Goal: Task Accomplishment & Management: Use online tool/utility

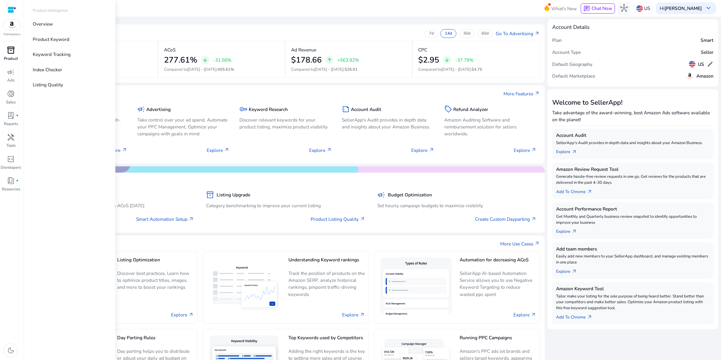
click at [13, 54] on span "inventory_2" at bounding box center [11, 50] width 8 height 8
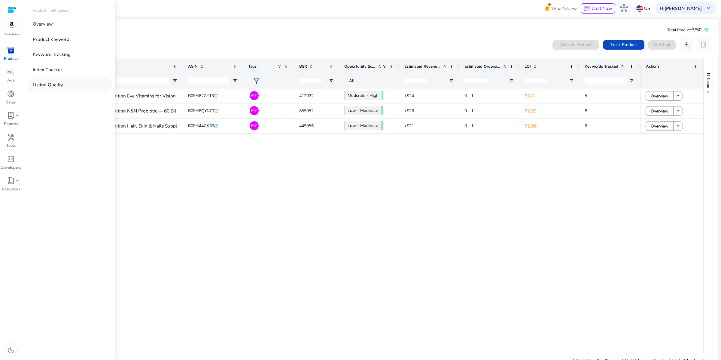
click at [63, 88] on p "Listing Quality" at bounding box center [48, 84] width 30 height 7
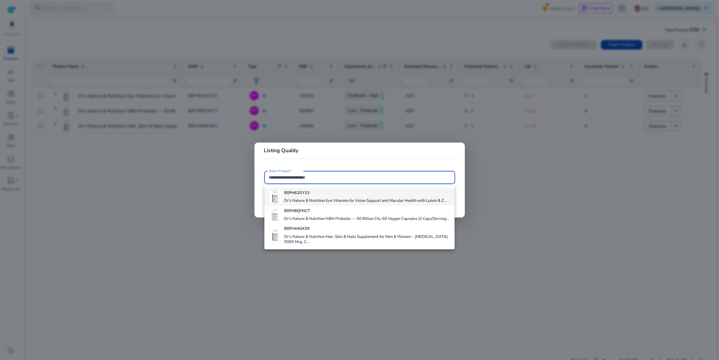
click at [331, 203] on h4 "Dr's Nature & Nutrition Eye Vitamins for Vision Support and Macular Health with…" at bounding box center [365, 200] width 162 height 5
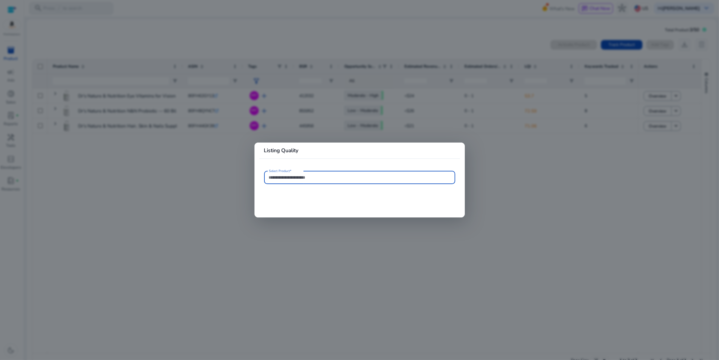
type input "**********"
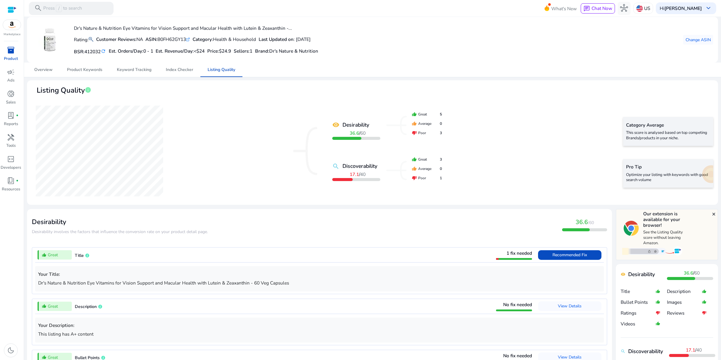
click at [54, 46] on img at bounding box center [49, 40] width 23 height 23
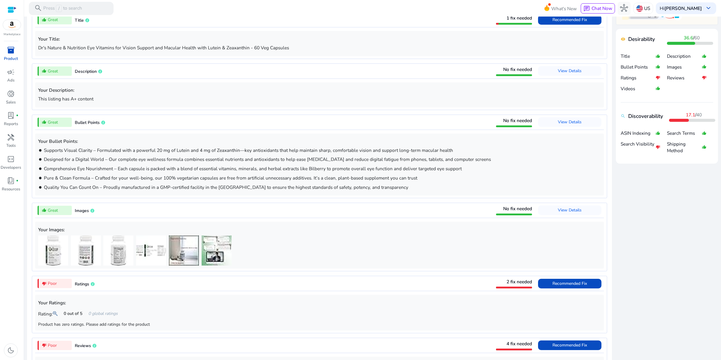
scroll to position [304, 0]
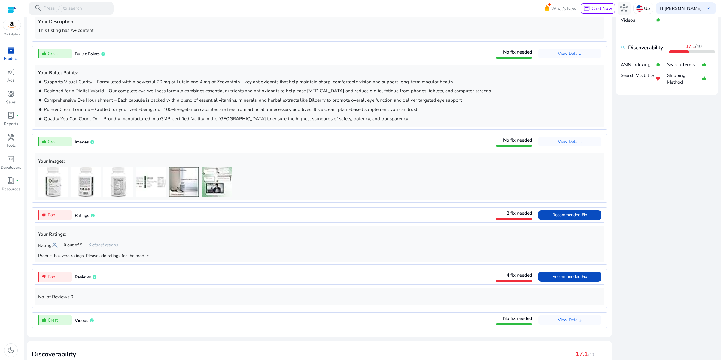
click at [631, 85] on p "Search Visibility" at bounding box center [638, 78] width 35 height 13
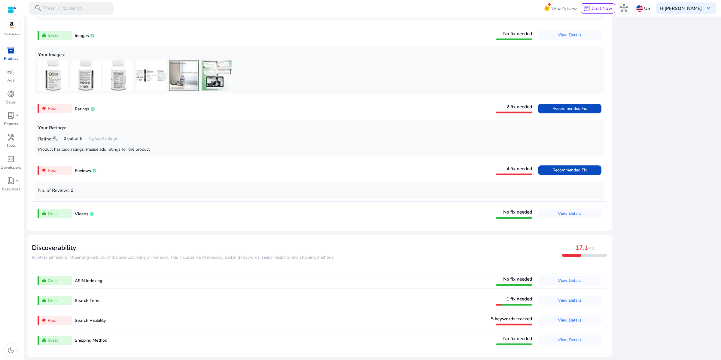
scroll to position [607, 0]
click at [88, 317] on span "Search Visibility" at bounding box center [90, 320] width 31 height 6
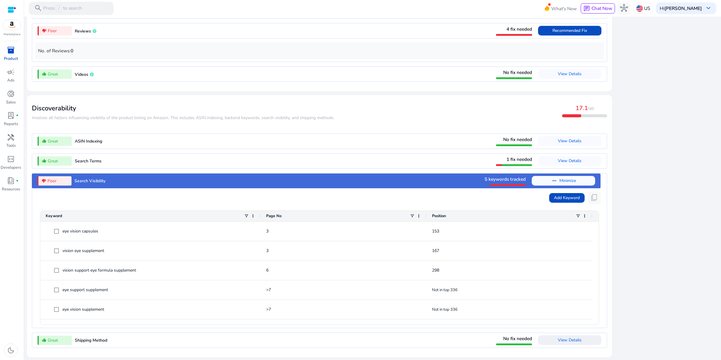
scroll to position [753, 0]
click at [554, 194] on span "Add Keyword" at bounding box center [567, 197] width 26 height 6
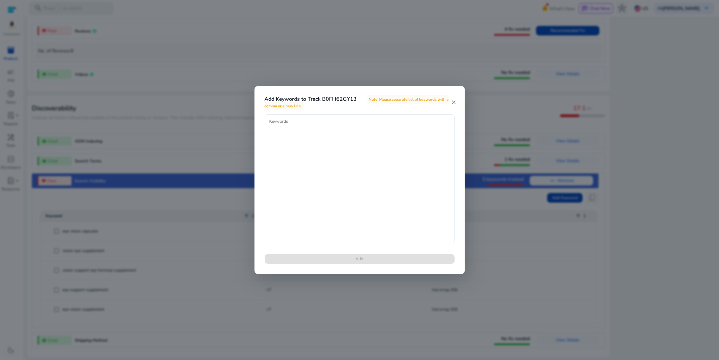
click at [453, 102] on mat-icon "close" at bounding box center [453, 102] width 5 height 6
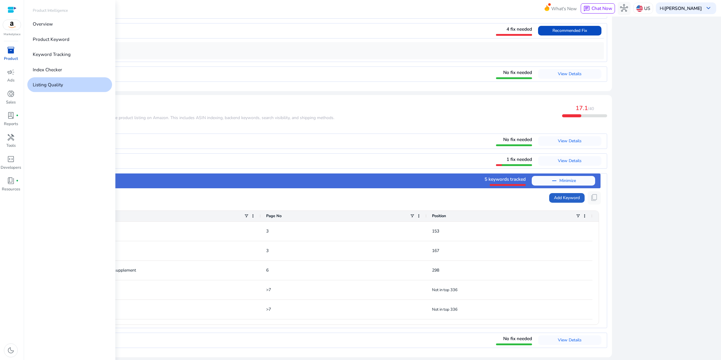
click at [9, 54] on span "inventory_2" at bounding box center [11, 50] width 8 height 8
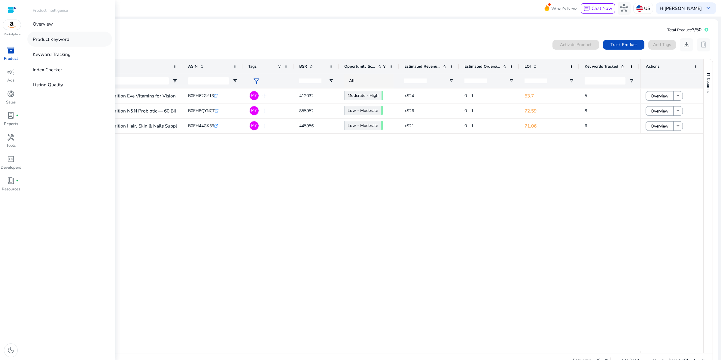
click at [68, 43] on p "Product Keyword" at bounding box center [51, 39] width 37 height 7
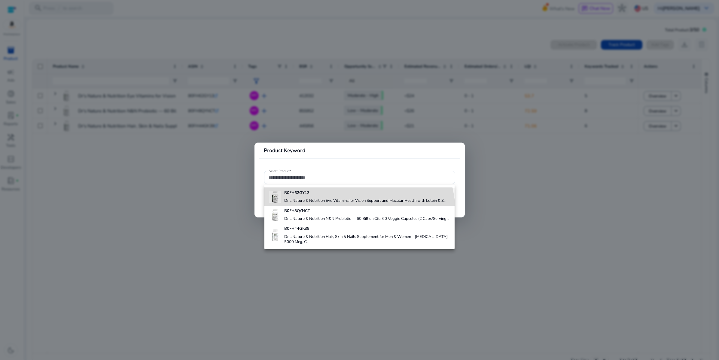
click at [315, 203] on h4 "Dr's Nature & Nutrition Eye Vitamins for Vision Support and Macular Health with…" at bounding box center [365, 200] width 162 height 5
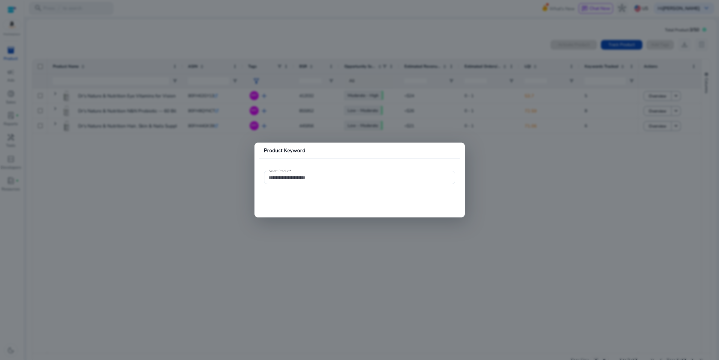
type input "**********"
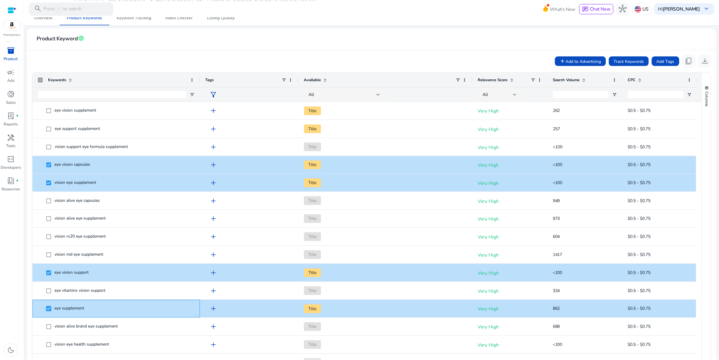
scroll to position [47, 0]
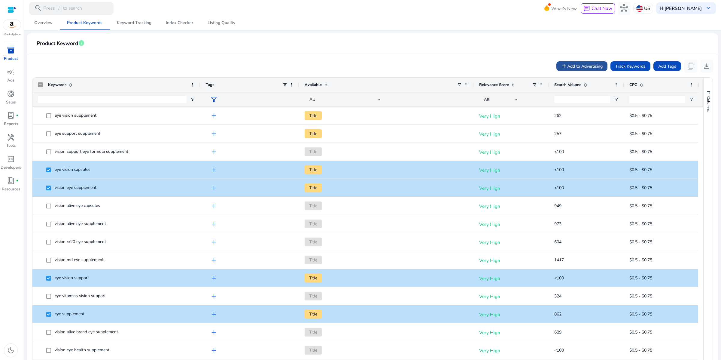
click at [567, 69] on span "Add to Advertising" at bounding box center [584, 66] width 35 height 6
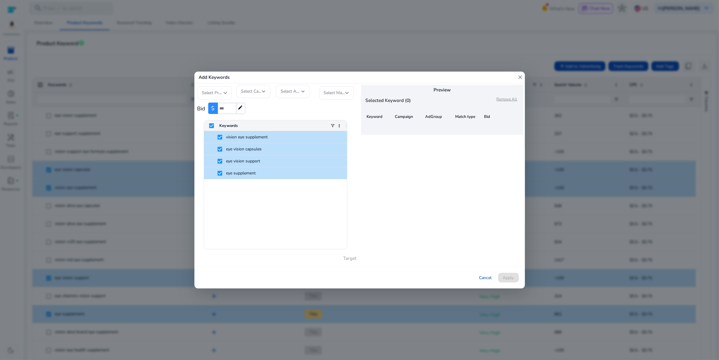
click at [264, 228] on div "vision eye supplement eye vision capsules eye vision support eye supplement" at bounding box center [275, 190] width 143 height 118
click at [231, 109] on input "number" at bounding box center [227, 108] width 18 height 11
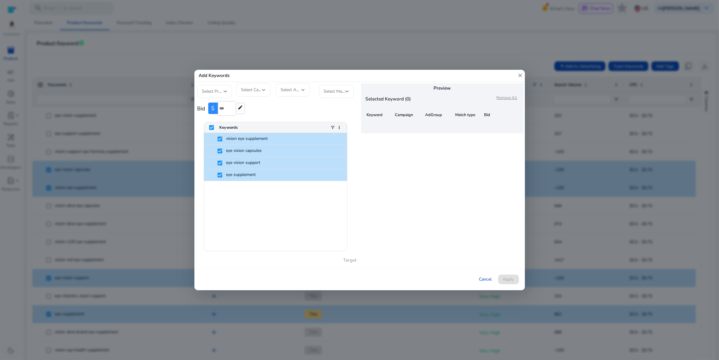
type input "****"
click at [317, 216] on div "vision eye supplement eye vision capsules eye vision support eye supplement" at bounding box center [275, 192] width 143 height 118
click at [225, 88] on div at bounding box center [226, 91] width 4 height 7
click at [217, 106] on span "Standard Botanicals Incorporation" at bounding box center [219, 108] width 35 height 20
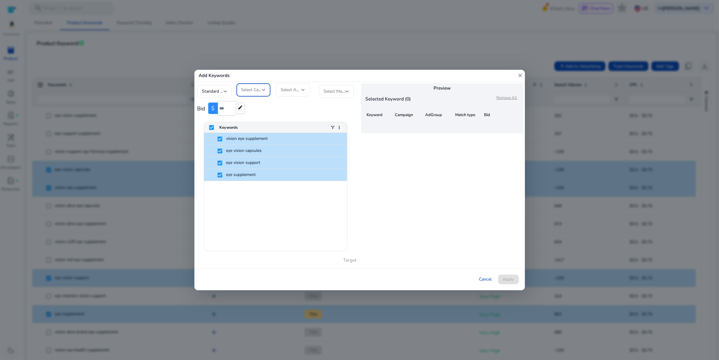
click at [262, 86] on div at bounding box center [264, 89] width 4 height 7
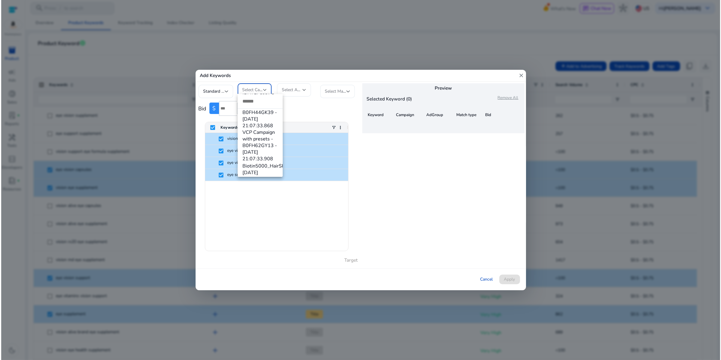
scroll to position [88, 0]
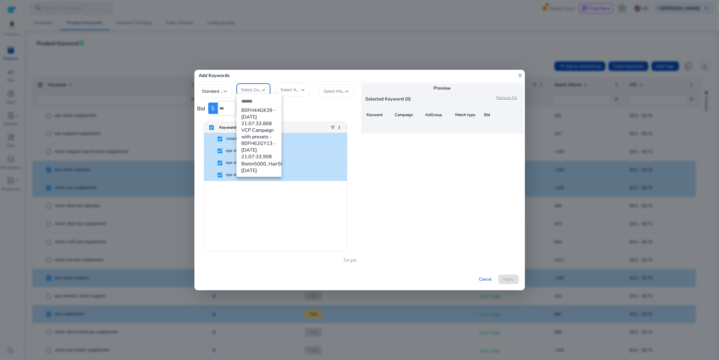
drag, startPoint x: 381, startPoint y: 70, endPoint x: 495, endPoint y: 24, distance: 122.2
click at [495, 24] on div at bounding box center [359, 180] width 719 height 360
click at [480, 31] on div at bounding box center [359, 180] width 719 height 360
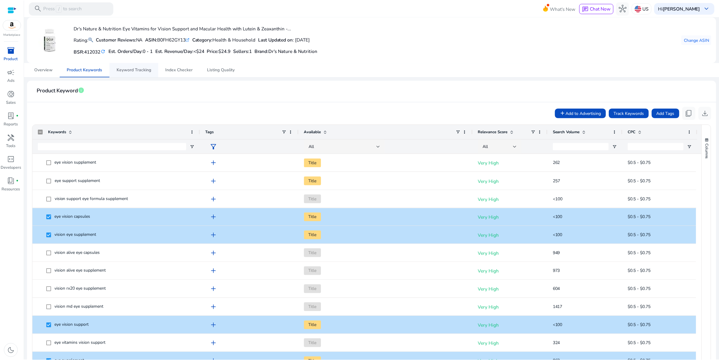
scroll to position [0, 0]
click at [575, 116] on span "Add to Advertising" at bounding box center [584, 113] width 35 height 6
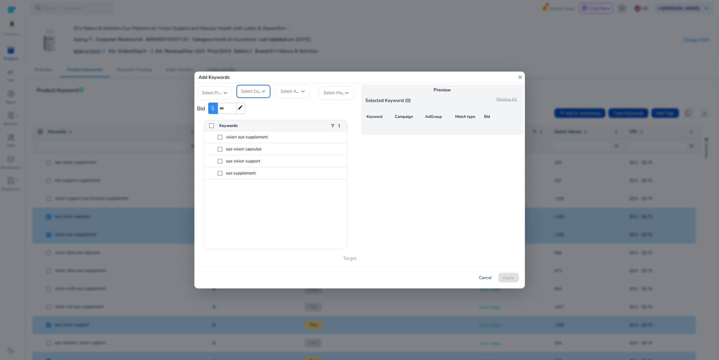
click at [264, 88] on div at bounding box center [264, 91] width 4 height 7
click at [246, 103] on input "dropdown search" at bounding box center [259, 101] width 45 height 14
type input "**********"
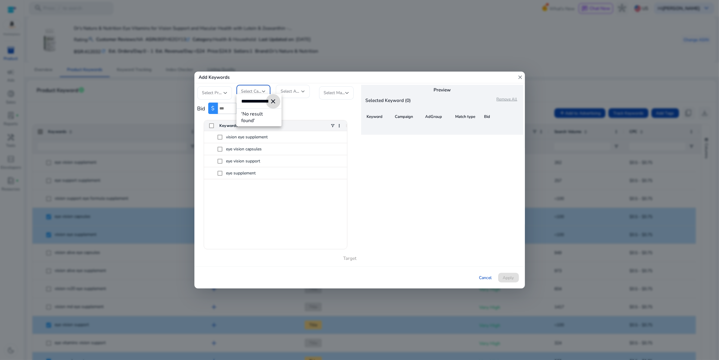
click at [274, 101] on mat-icon "close" at bounding box center [273, 101] width 7 height 7
click at [284, 225] on div at bounding box center [359, 180] width 719 height 360
click at [228, 106] on input "number" at bounding box center [227, 108] width 18 height 11
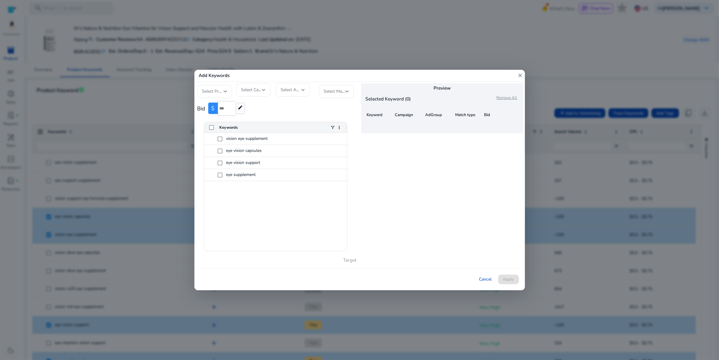
type input "****"
click at [301, 222] on div "vision eye supplement eye vision capsules eye vision support eye supplement" at bounding box center [275, 192] width 143 height 118
click at [258, 87] on span "Select Campaign" at bounding box center [256, 90] width 31 height 6
click at [298, 87] on div at bounding box center [359, 180] width 719 height 360
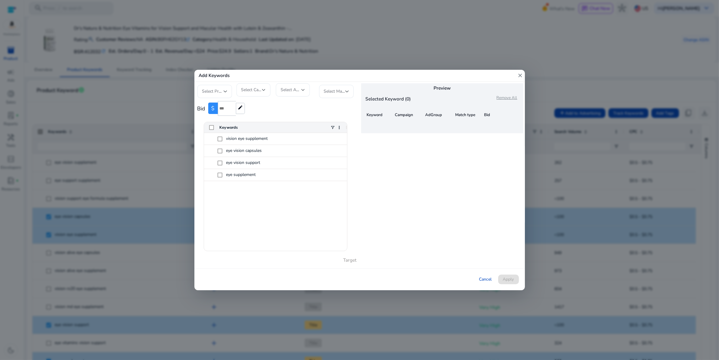
click at [303, 89] on div at bounding box center [303, 90] width 4 height 2
click at [293, 87] on span "Select AdGroup" at bounding box center [296, 90] width 30 height 6
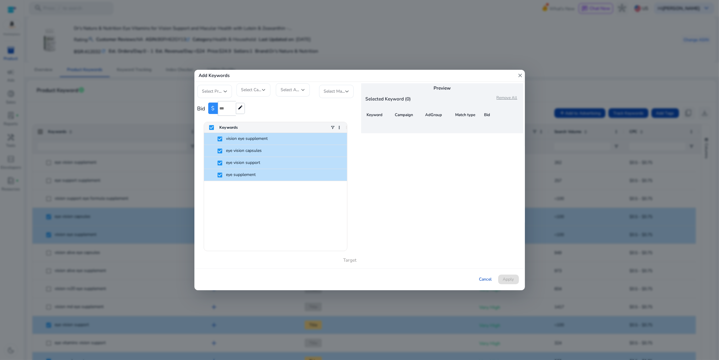
click at [262, 89] on div at bounding box center [264, 90] width 4 height 2
click at [224, 87] on div at bounding box center [359, 180] width 719 height 360
click at [223, 88] on span "Select Profile" at bounding box center [214, 91] width 25 height 6
click at [213, 107] on span "Standard Botanicals Incorporation" at bounding box center [219, 108] width 35 height 20
click at [266, 86] on div "Select Campaign" at bounding box center [254, 89] width 34 height 13
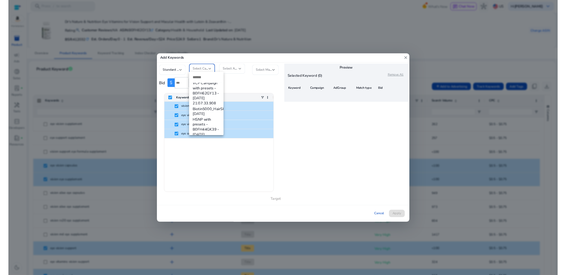
scroll to position [28, 0]
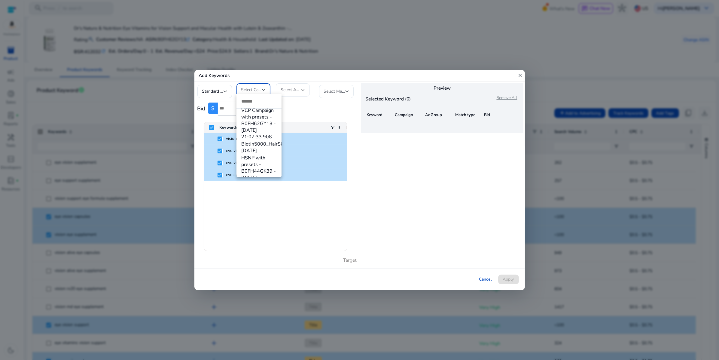
click at [300, 88] on div at bounding box center [359, 180] width 719 height 360
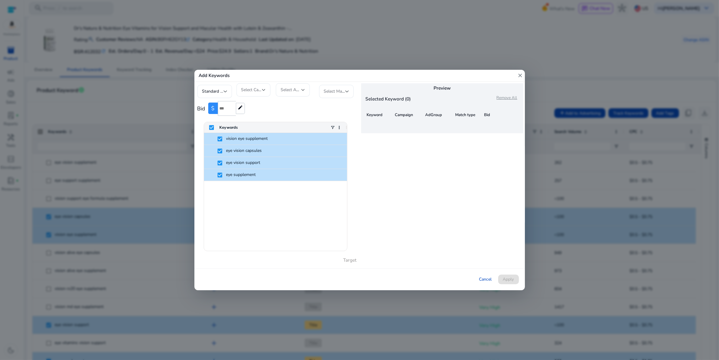
click at [302, 89] on div at bounding box center [303, 90] width 4 height 2
click at [303, 89] on div at bounding box center [303, 90] width 4 height 2
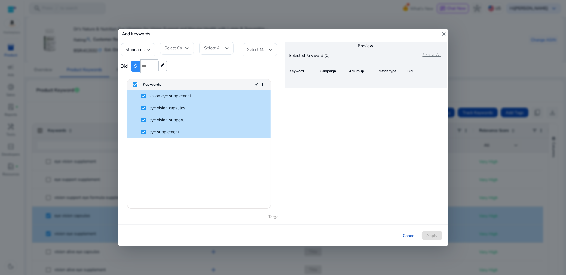
click at [188, 44] on div "Select Campaign" at bounding box center [177, 47] width 34 height 13
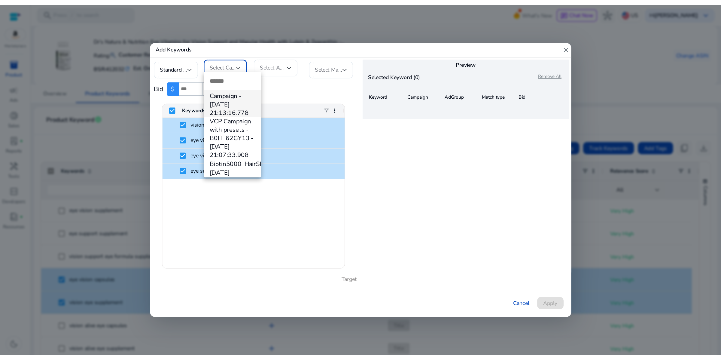
scroll to position [6, 0]
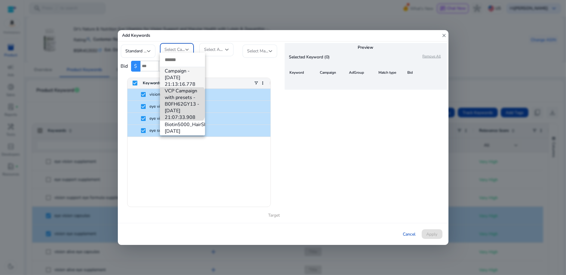
click at [180, 103] on span "VCP Campaign with presets - B0FH62GY13 - [DATE] 21:07:33.908" at bounding box center [182, 103] width 35 height 33
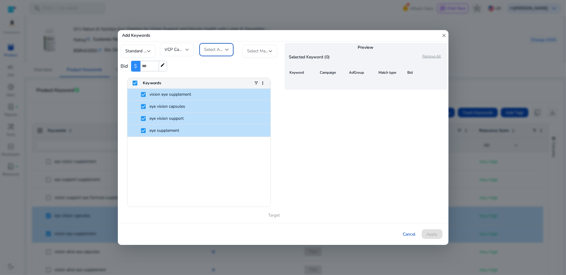
click at [226, 48] on div at bounding box center [227, 49] width 4 height 2
click at [216, 76] on span "Ad group - 8/26/2025 21:07:33.928" at bounding box center [222, 77] width 35 height 20
click at [270, 50] on div at bounding box center [271, 51] width 4 height 2
click at [262, 63] on span "Exact" at bounding box center [264, 63] width 35 height 7
click at [272, 217] on link "Target" at bounding box center [274, 215] width 12 height 6
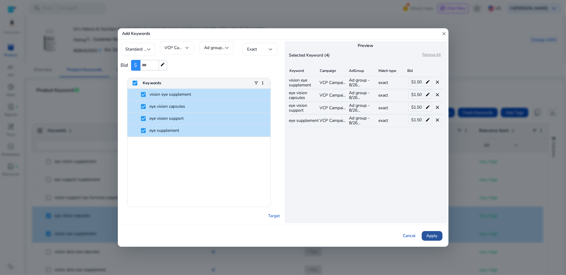
click at [431, 241] on span at bounding box center [432, 235] width 21 height 14
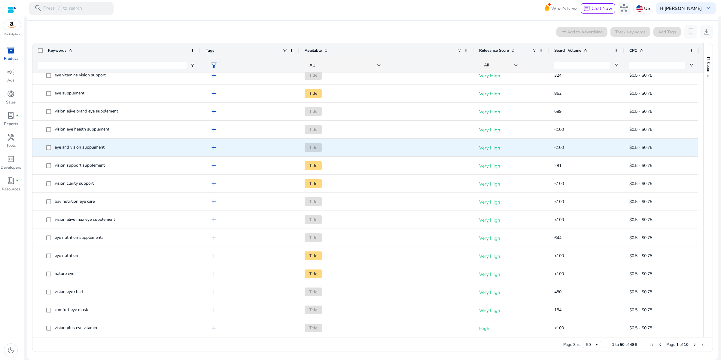
scroll to position [0, 0]
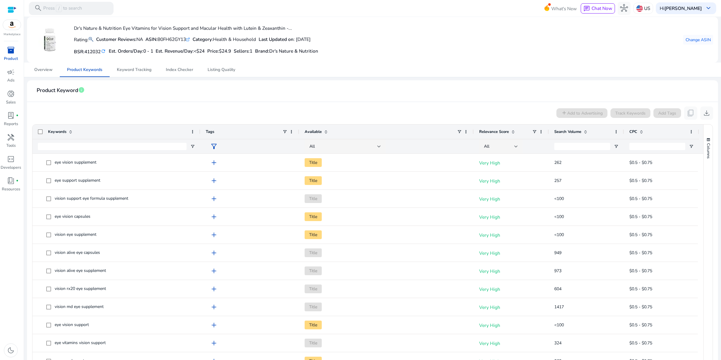
click at [14, 54] on span "inventory_2" at bounding box center [11, 50] width 8 height 8
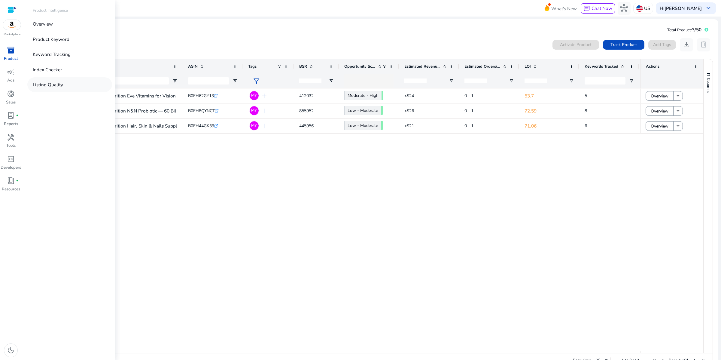
click at [58, 88] on p "Listing Quality" at bounding box center [48, 84] width 30 height 7
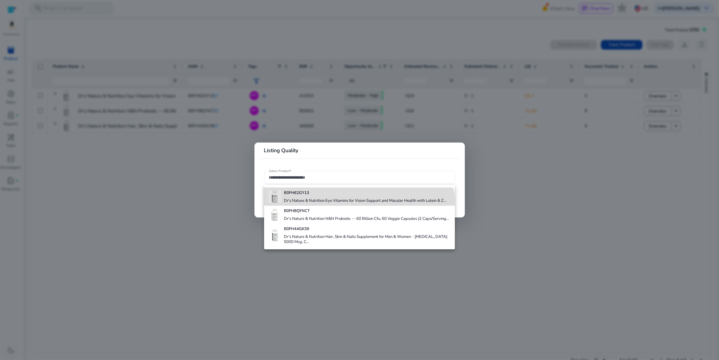
click at [341, 203] on h4 "Dr's Nature & Nutrition Eye Vitamins for Vision Support and Macular Health with…" at bounding box center [365, 200] width 162 height 5
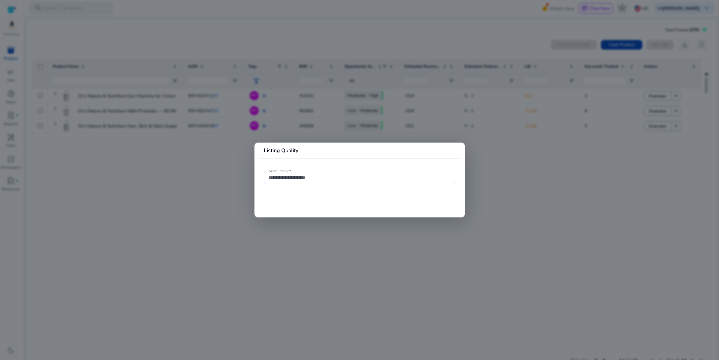
type input "**********"
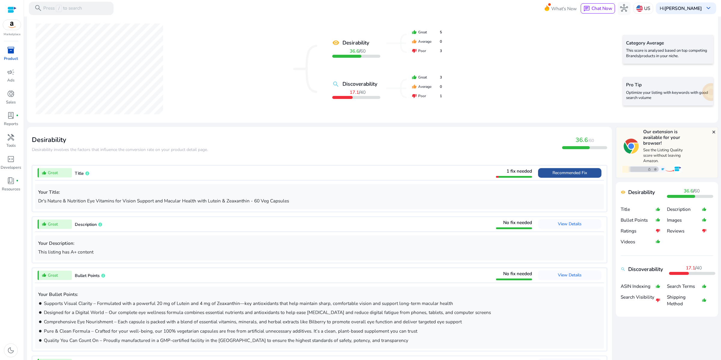
click at [553, 176] on span "Recommended Fix" at bounding box center [570, 173] width 35 height 6
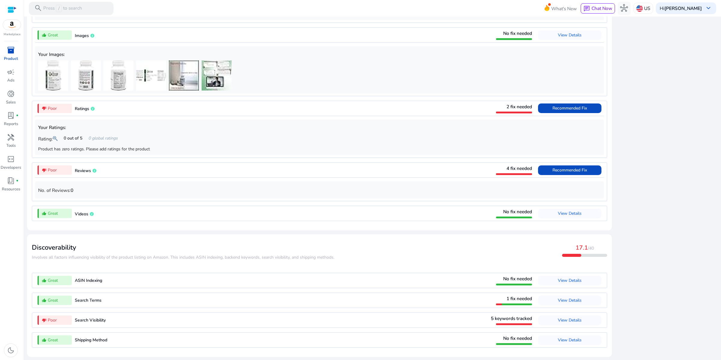
scroll to position [937, 0]
click at [558, 274] on span "View Details" at bounding box center [570, 320] width 24 height 6
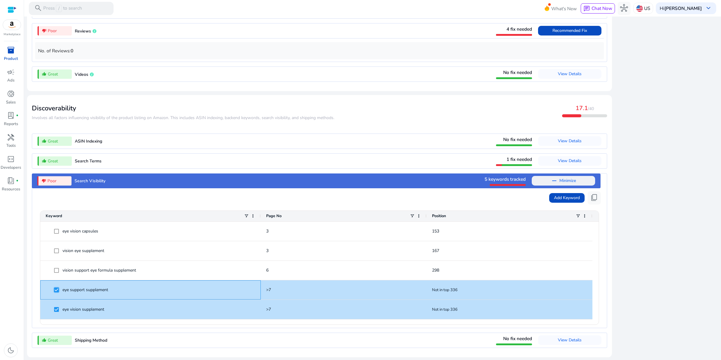
scroll to position [753, 0]
click at [566, 248] on div "close Our extension is available for your browser! See the Listing Quality scor…" at bounding box center [667, 9] width 102 height 700
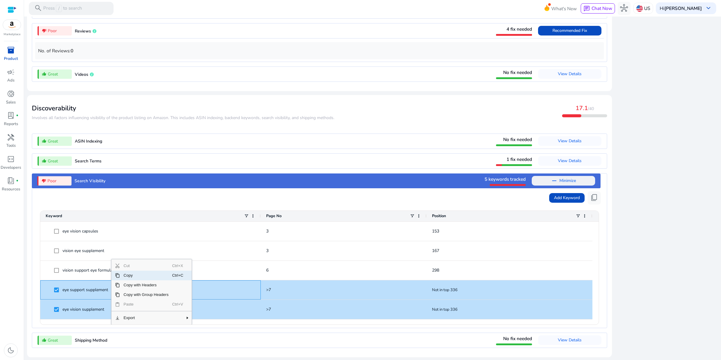
click at [137, 270] on span "Copy" at bounding box center [146, 275] width 52 height 10
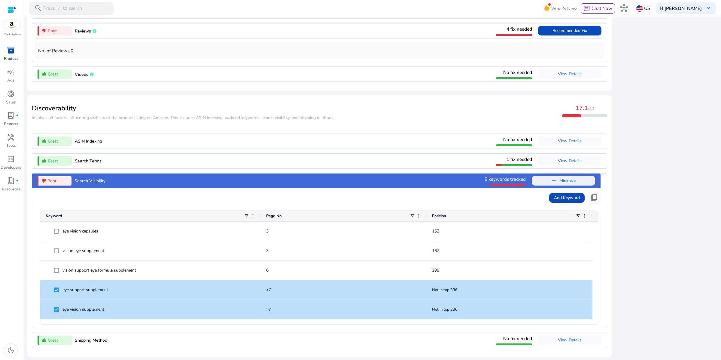
click at [212, 95] on mat-card "Discoverability ​​Involves all factors influencing visibility of the product li…" at bounding box center [319, 226] width 585 height 262
click at [566, 114] on div at bounding box center [571, 115] width 19 height 3
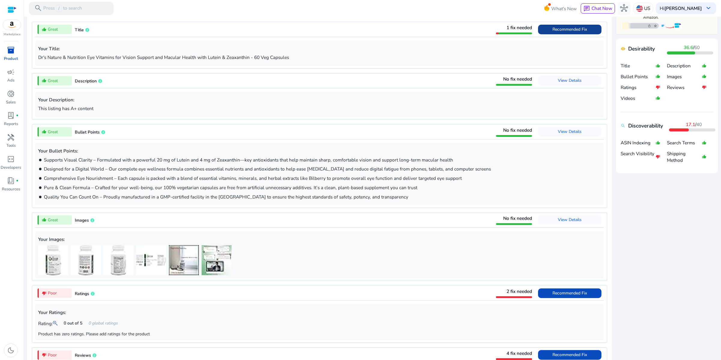
scroll to position [0, 0]
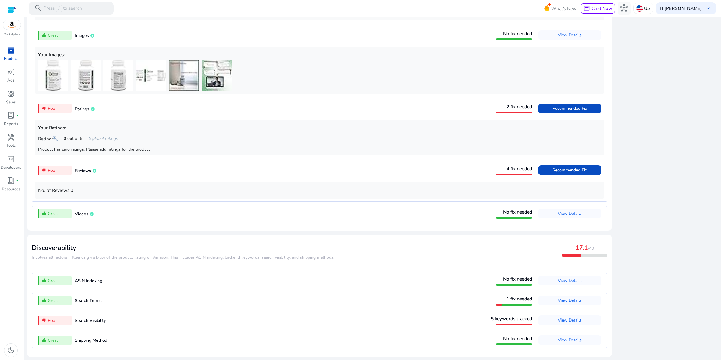
scroll to position [607, 0]
click at [558, 317] on span "View Details" at bounding box center [570, 320] width 24 height 6
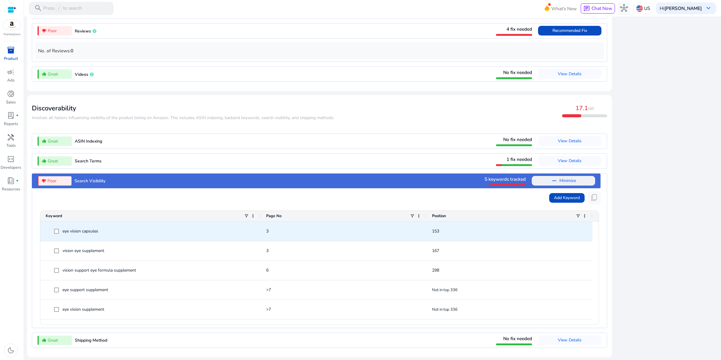
scroll to position [753, 0]
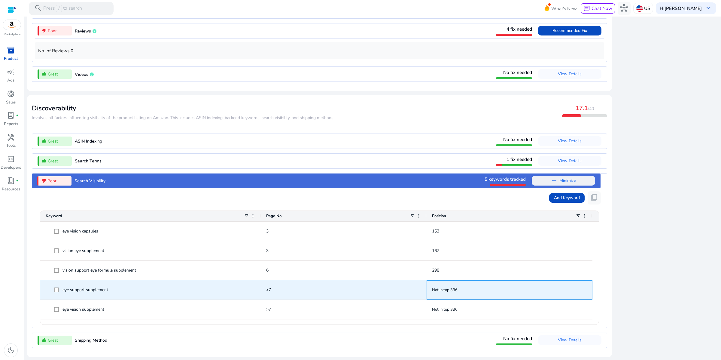
click at [458, 287] on span "Not in top 336" at bounding box center [445, 289] width 26 height 5
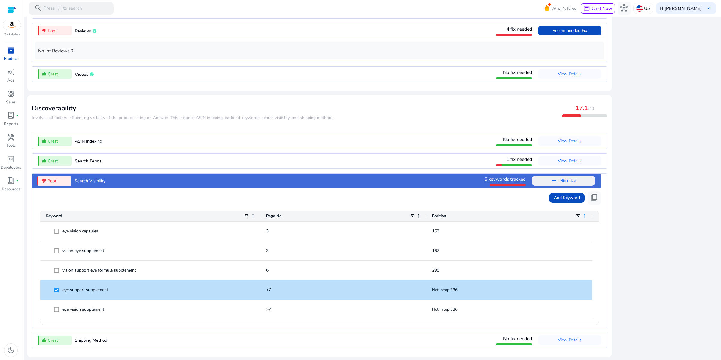
click at [586, 213] on span at bounding box center [584, 215] width 5 height 5
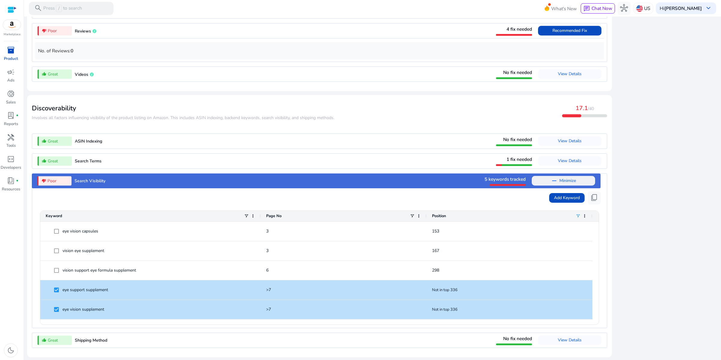
click at [581, 213] on span at bounding box center [578, 215] width 5 height 5
click at [566, 233] on input "Filter Value" at bounding box center [542, 236] width 47 height 7
click at [585, 213] on span at bounding box center [584, 215] width 5 height 5
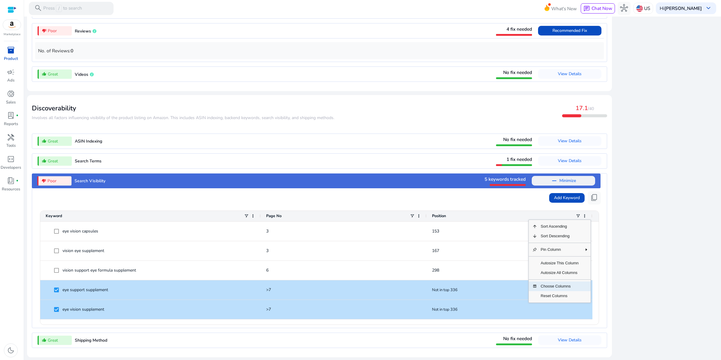
click at [559, 281] on span "Choose Columns" at bounding box center [559, 286] width 45 height 10
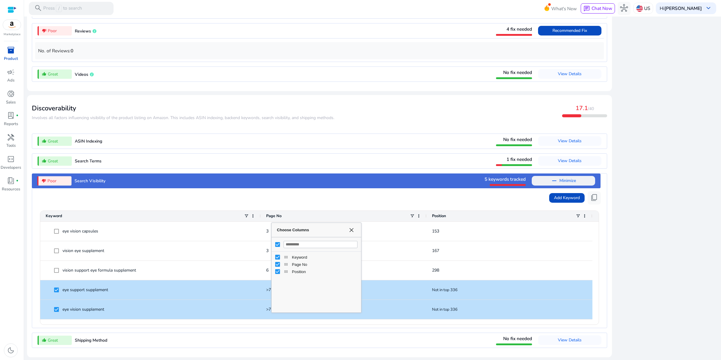
click at [273, 236] on div "Choose Columns" at bounding box center [273, 267] width 2 height 87
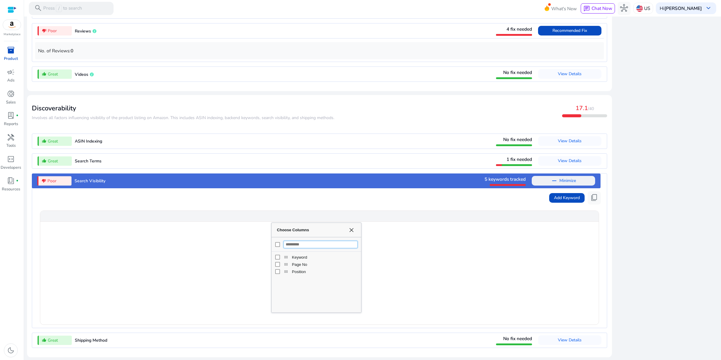
click at [326, 241] on input "Filter Columns Input" at bounding box center [321, 244] width 74 height 7
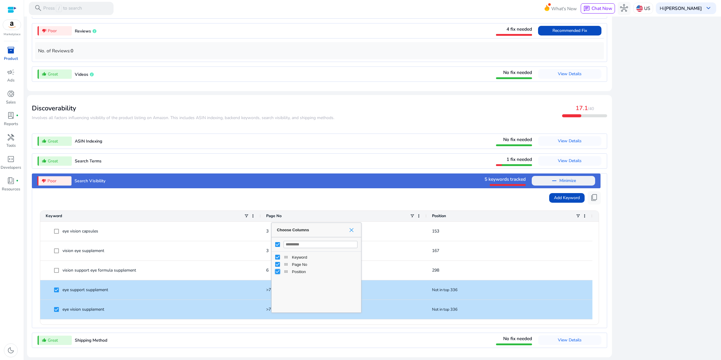
click at [350, 228] on span "Choose Columns" at bounding box center [351, 230] width 5 height 5
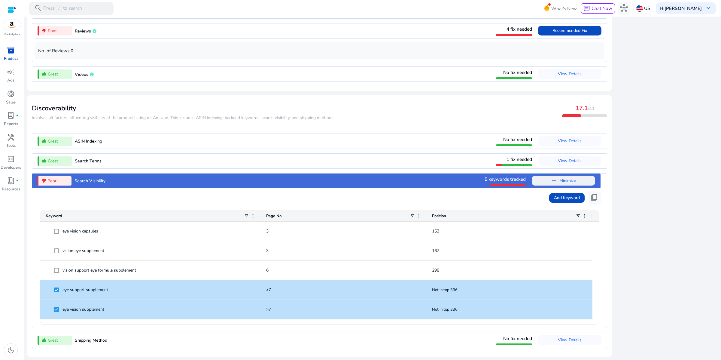
click at [421, 213] on span at bounding box center [419, 215] width 5 height 5
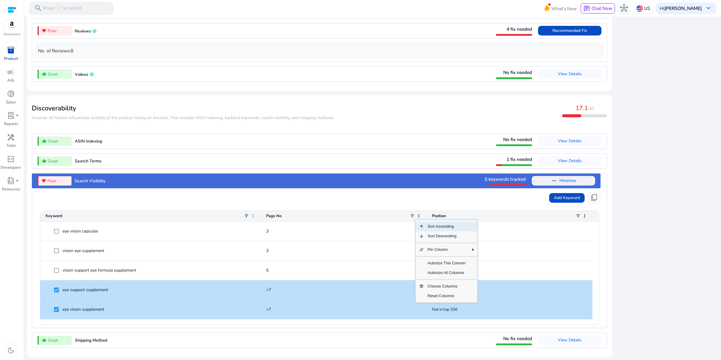
click at [253, 213] on span at bounding box center [253, 215] width 5 height 5
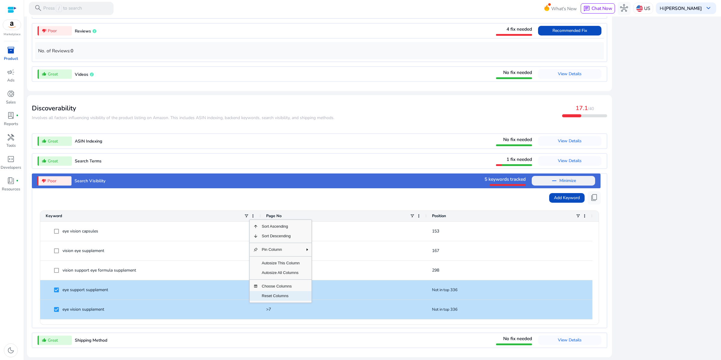
click at [267, 291] on span "Reset Columns" at bounding box center [280, 296] width 45 height 10
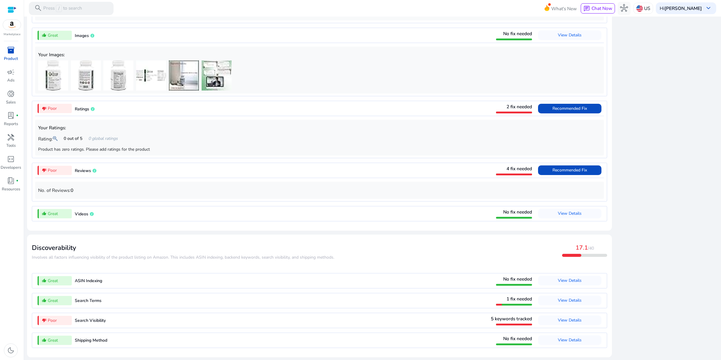
scroll to position [607, 0]
click at [558, 317] on span "View Details" at bounding box center [570, 320] width 24 height 6
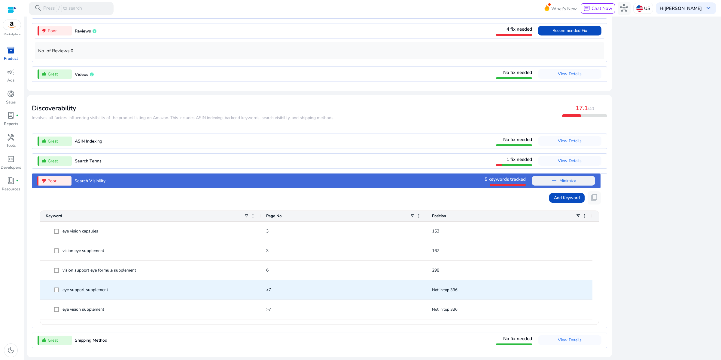
scroll to position [753, 0]
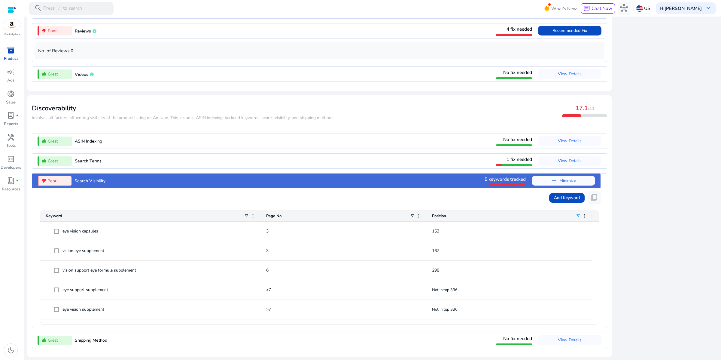
click at [580, 213] on span at bounding box center [578, 215] width 5 height 5
click at [587, 213] on span at bounding box center [584, 215] width 5 height 5
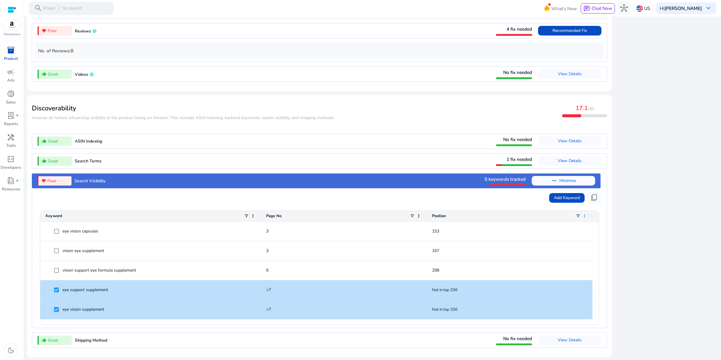
click at [587, 213] on span at bounding box center [584, 215] width 5 height 5
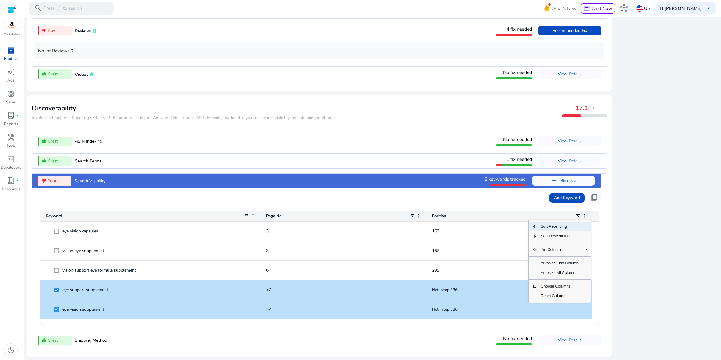
click at [661, 211] on div "close Our extension is available for your browser! See the Listing Quality scor…" at bounding box center [667, 9] width 102 height 700
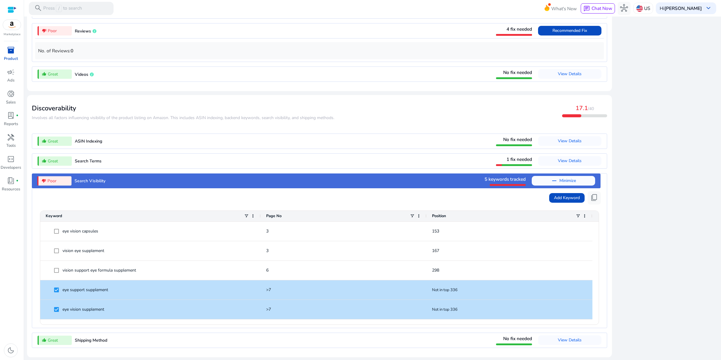
click at [661, 211] on div "close Our extension is available for your browser! See the Listing Quality scor…" at bounding box center [667, 9] width 102 height 700
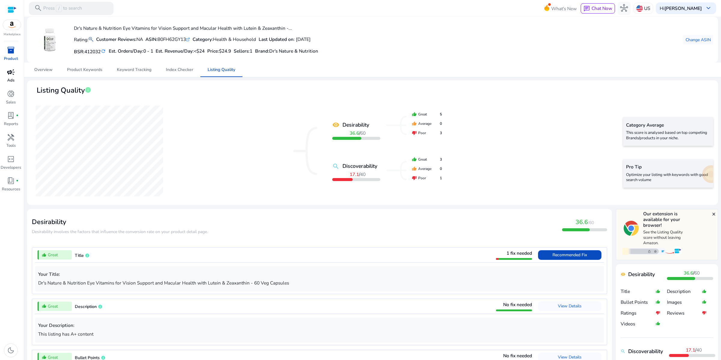
click at [10, 76] on span "campaign" at bounding box center [11, 72] width 8 height 8
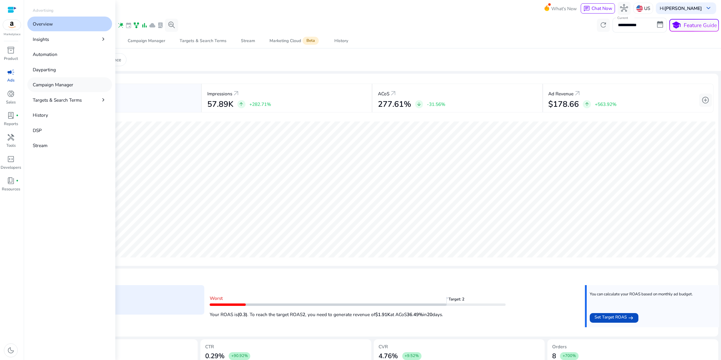
click at [66, 88] on p "Campaign Manager" at bounding box center [53, 84] width 41 height 7
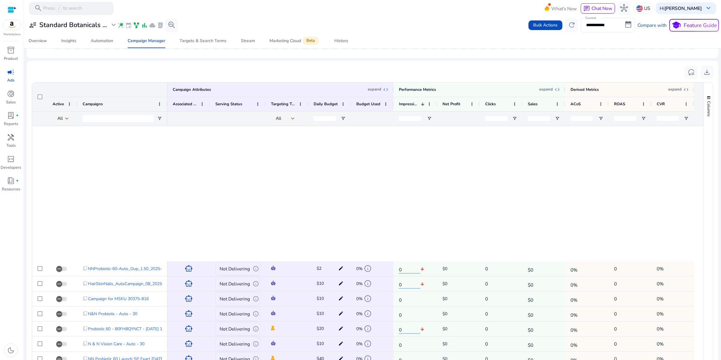
scroll to position [291, 0]
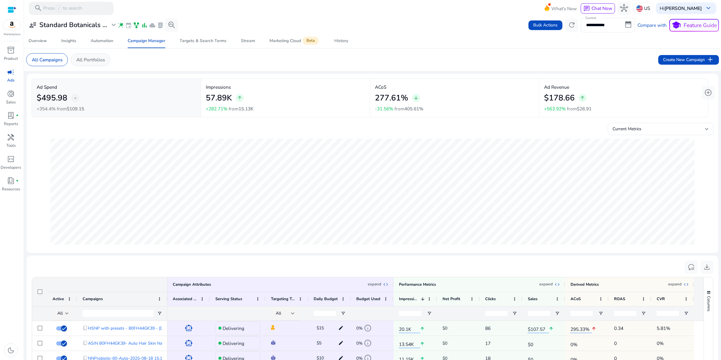
click at [105, 63] on p "All Portfolios" at bounding box center [90, 59] width 29 height 7
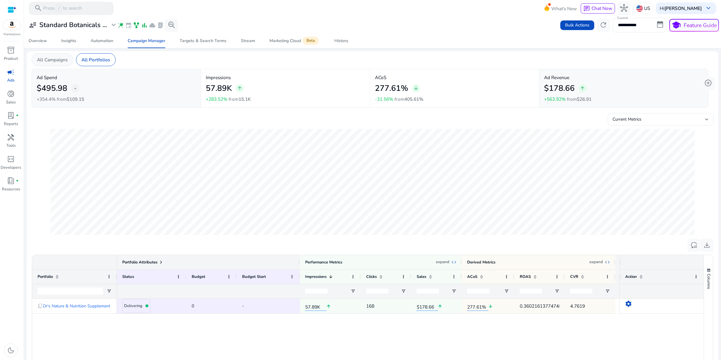
click at [68, 63] on p "All Campaigns" at bounding box center [52, 59] width 31 height 7
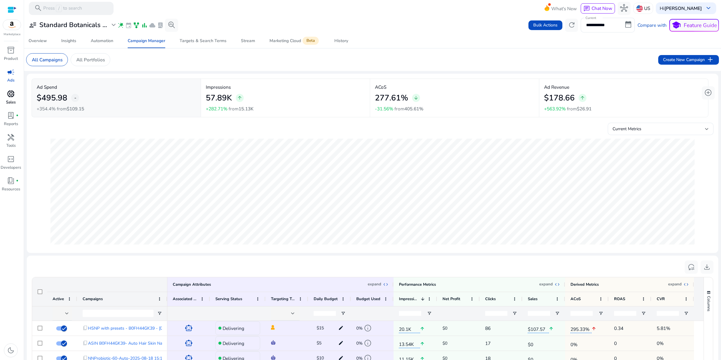
click at [7, 98] on span "donut_small" at bounding box center [11, 94] width 8 height 8
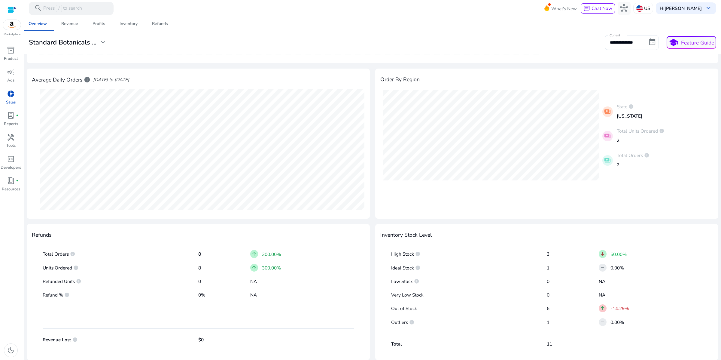
scroll to position [311, 0]
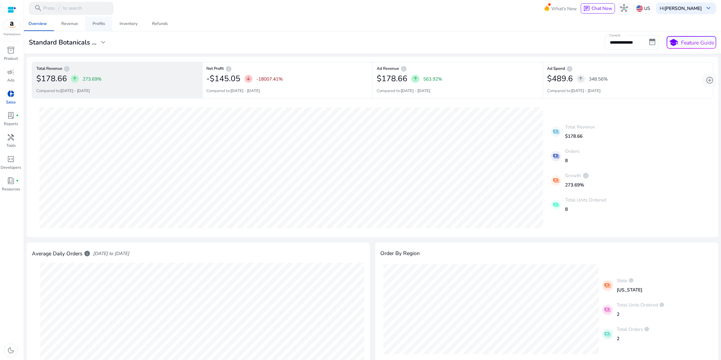
click at [100, 23] on div "Profits" at bounding box center [99, 24] width 13 height 4
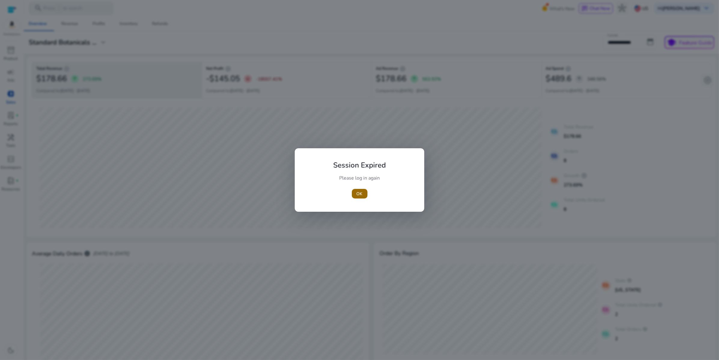
click at [358, 193] on span "OK" at bounding box center [360, 194] width 6 height 6
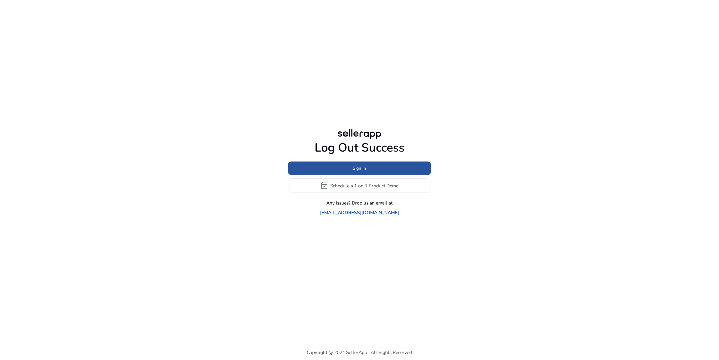
click at [364, 168] on span "Sign In" at bounding box center [359, 168] width 13 height 6
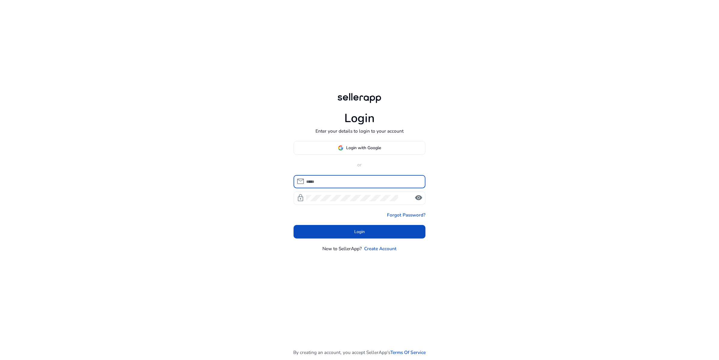
type input "**********"
click at [359, 235] on span "Login" at bounding box center [359, 231] width 11 height 6
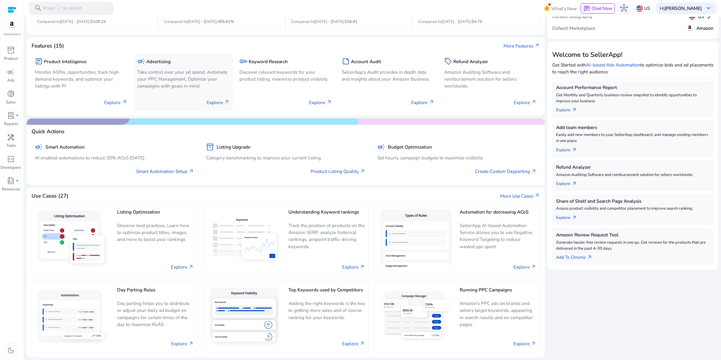
scroll to position [270, 0]
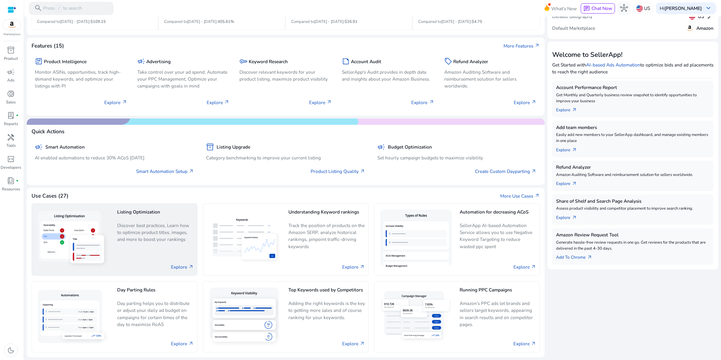
click at [122, 222] on p "Discover best practices, Learn how to optimize product titles, images, and more…" at bounding box center [155, 235] width 77 height 26
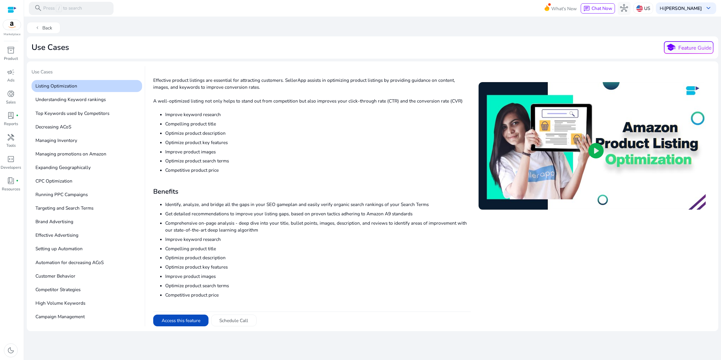
scroll to position [193, 0]
click at [193, 326] on button "Access this feature" at bounding box center [180, 320] width 55 height 12
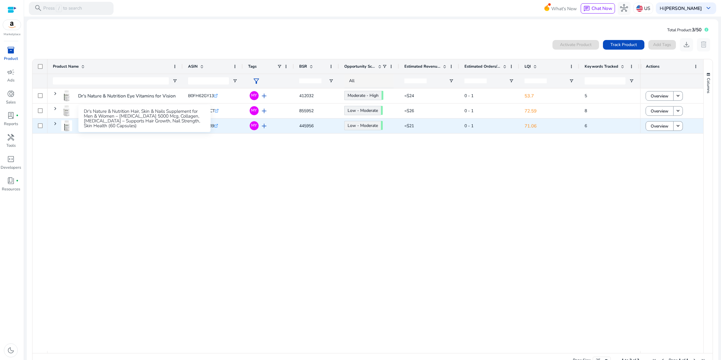
click at [136, 132] on p "Dr's Nature & Nutrition Hair, Skin & Nails Supplement for Men..." at bounding box center [144, 126] width 133 height 12
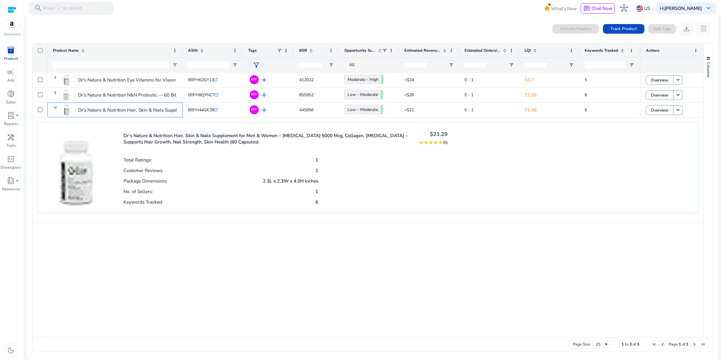
scroll to position [30, 0]
click at [145, 194] on p "No. of Sellers:" at bounding box center [138, 191] width 29 height 6
click at [150, 184] on p "Package Dimensions:" at bounding box center [146, 181] width 44 height 6
click at [149, 173] on p "Customer Reviews:" at bounding box center [144, 170] width 40 height 6
click at [151, 163] on p "Total Ratings:" at bounding box center [138, 160] width 29 height 6
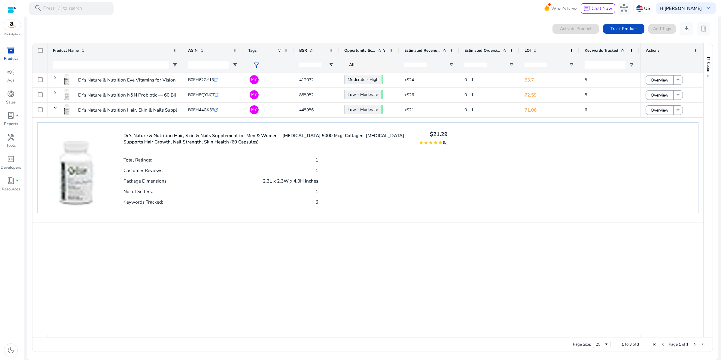
click at [317, 194] on p "1" at bounding box center [317, 191] width 3 height 6
click at [76, 168] on img at bounding box center [76, 167] width 65 height 77
click at [185, 145] on p "Dr's Nature & Nutrition Hair, Skin & Nails Supplement for Men & Women – Biotin …" at bounding box center [268, 138] width 288 height 13
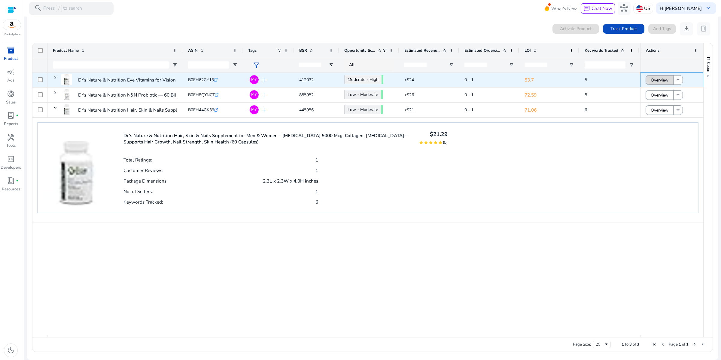
click at [660, 80] on span "Overview" at bounding box center [660, 80] width 18 height 12
